Goal: Task Accomplishment & Management: Use online tool/utility

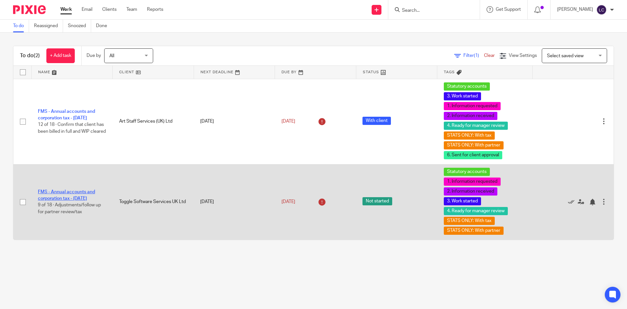
click at [61, 189] on link "FMS - Annual accounts and corporation tax - [DATE]" at bounding box center [66, 194] width 57 height 11
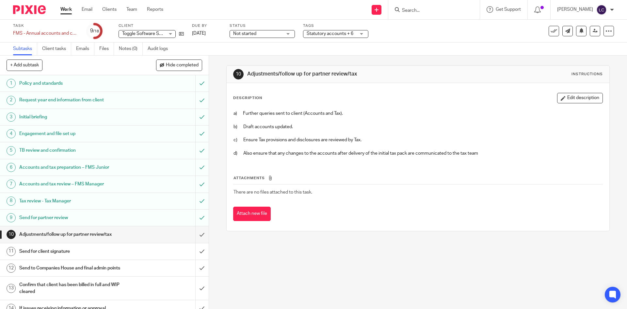
click at [71, 149] on h1 "TB review and confirmation" at bounding box center [75, 150] width 113 height 10
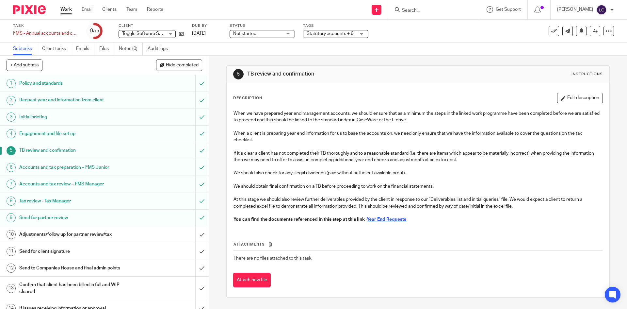
click at [397, 218] on u "Year End Requests" at bounding box center [387, 219] width 40 height 5
click at [67, 137] on h1 "Engagement and file set up" at bounding box center [75, 134] width 113 height 10
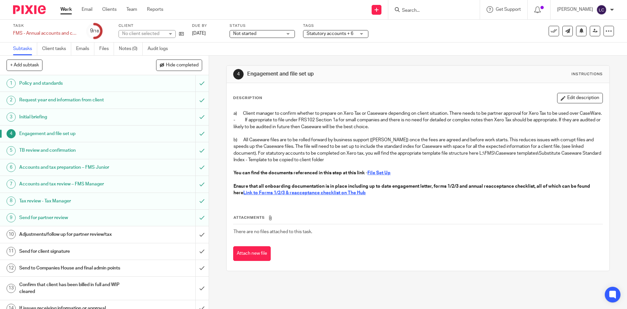
click at [102, 170] on h1 "Accounts and tax preparation – FMS Junior" at bounding box center [75, 167] width 113 height 10
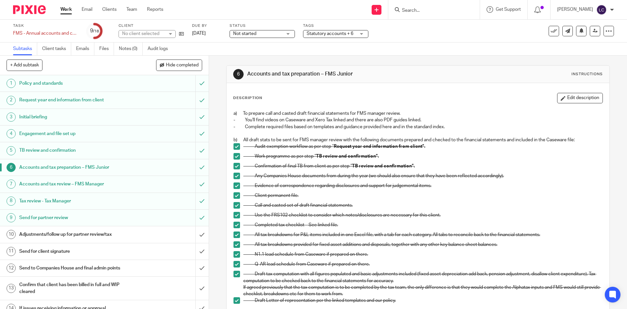
scroll to position [167, 0]
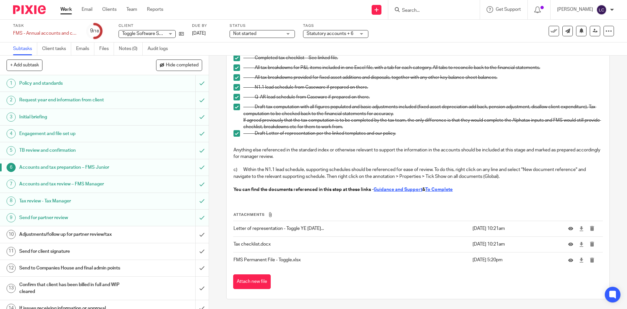
click at [438, 189] on u "To Complete" at bounding box center [438, 189] width 27 height 5
